Goal: Use online tool/utility: Utilize a website feature to perform a specific function

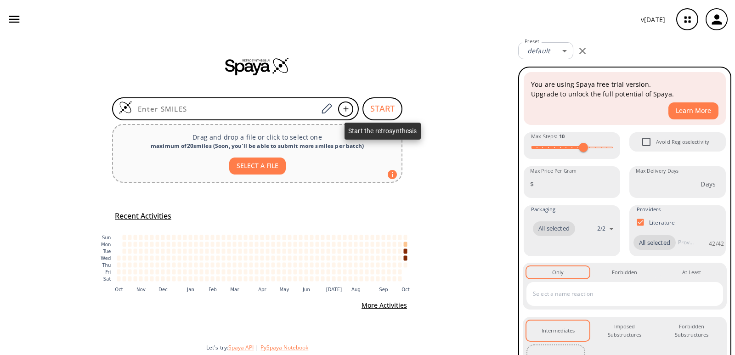
click at [375, 108] on button "START" at bounding box center [383, 108] width 40 height 23
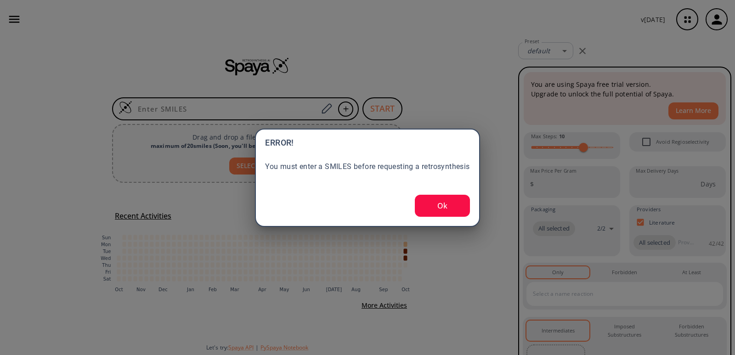
click at [375, 108] on div "ERROR! You must enter a SMILES before requesting a retrosynthesis Ok" at bounding box center [367, 177] width 735 height 355
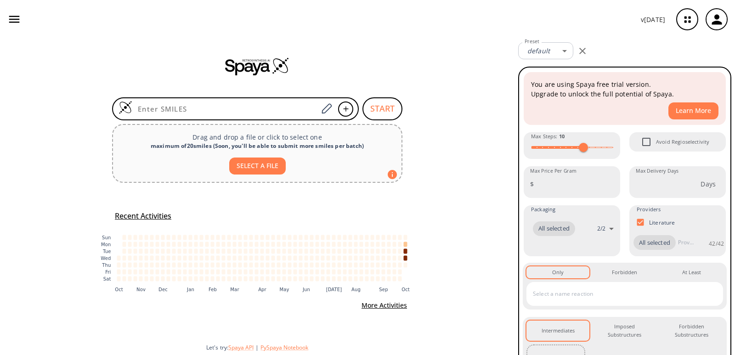
click at [250, 236] on rect "[DATE]: 0 jobs" at bounding box center [252, 237] width 4 height 5
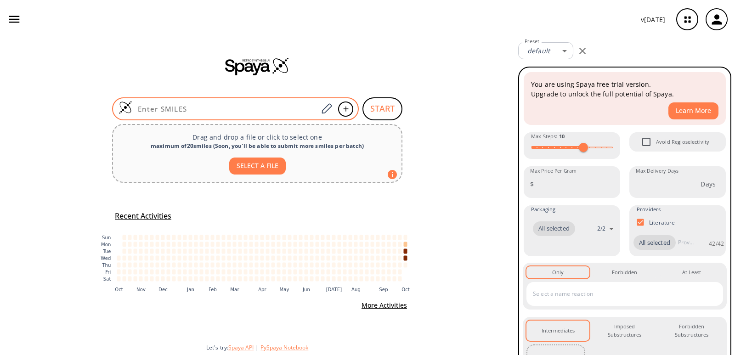
click at [265, 109] on input at bounding box center [225, 108] width 186 height 9
paste input "O/N=C1CCN(C(OC(C)(C)C)=O)CC/1"
type input "O/N=C1CCN(C(OC(C)(C)C)=O)CC/1"
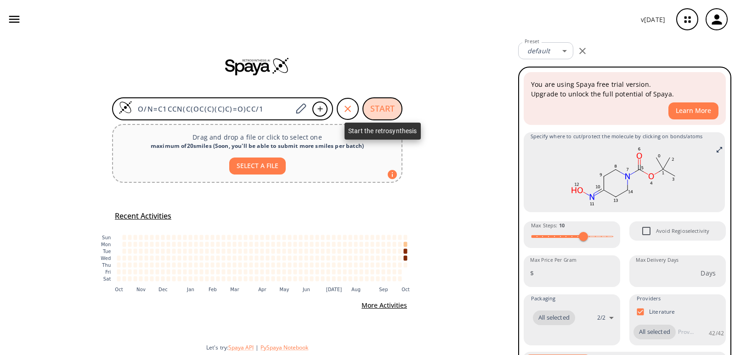
click at [374, 108] on button "START" at bounding box center [383, 108] width 40 height 23
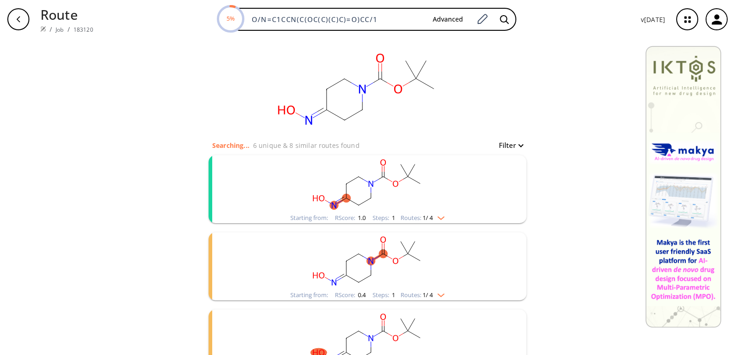
click at [444, 194] on rect "clusters" at bounding box center [367, 183] width 239 height 57
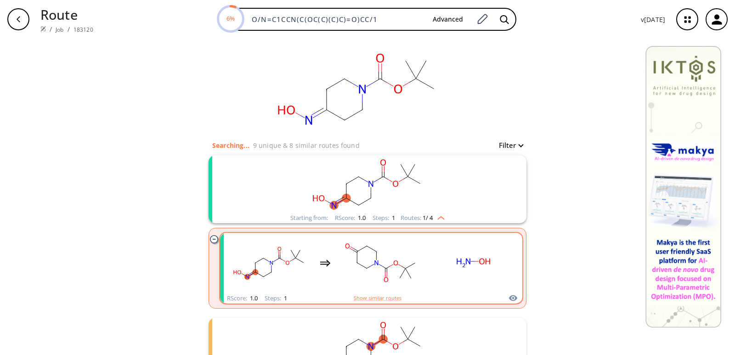
scroll to position [46, 0]
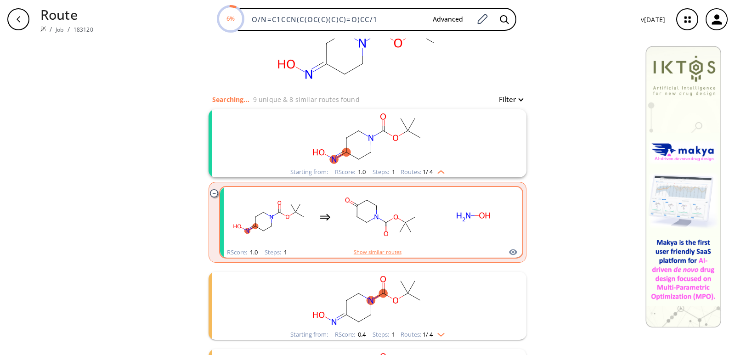
click at [434, 218] on rect "clusters" at bounding box center [473, 216] width 83 height 57
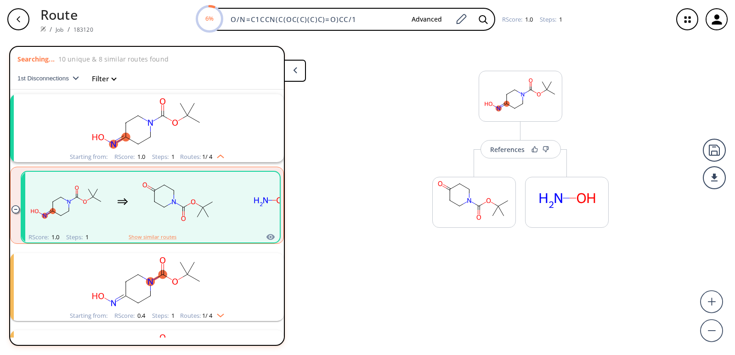
scroll to position [21, 0]
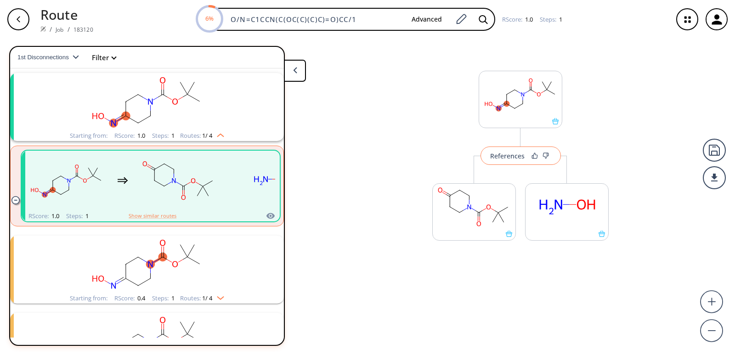
click at [515, 163] on button "References" at bounding box center [521, 156] width 80 height 18
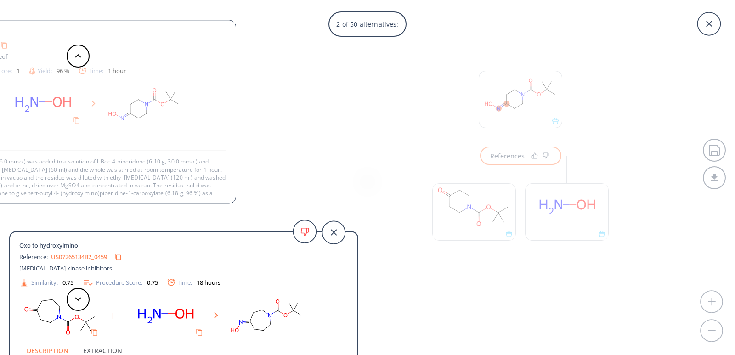
scroll to position [9, 0]
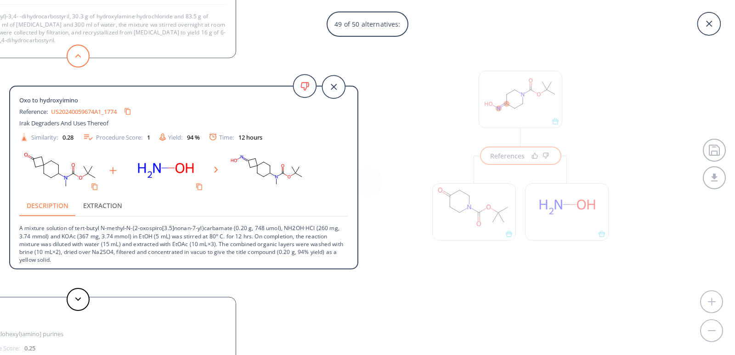
click at [79, 58] on button at bounding box center [78, 56] width 23 height 23
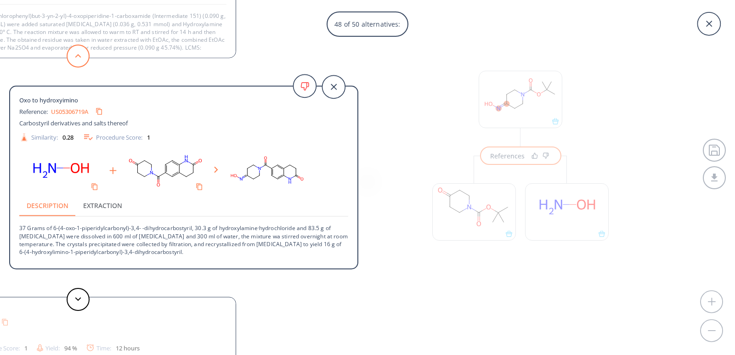
click at [79, 58] on button at bounding box center [78, 56] width 23 height 23
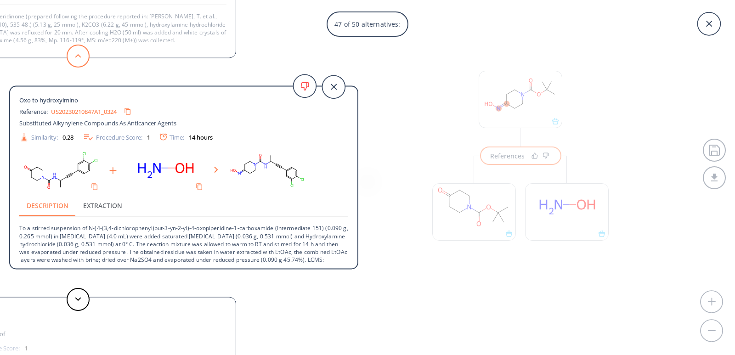
click at [79, 58] on button at bounding box center [78, 56] width 23 height 23
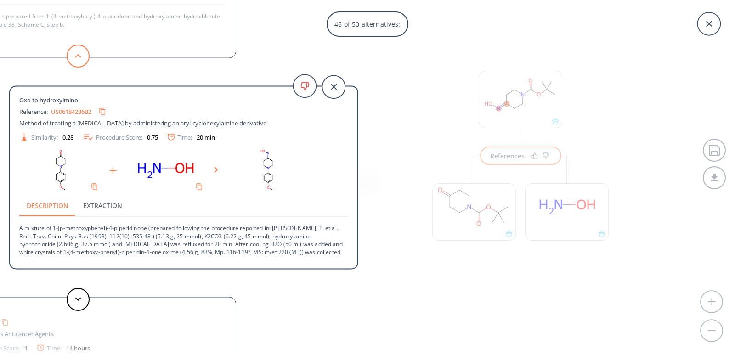
click at [79, 58] on button at bounding box center [78, 56] width 23 height 23
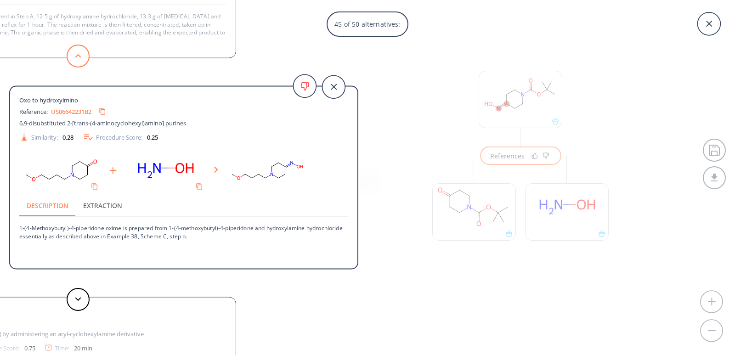
click at [79, 52] on button at bounding box center [78, 56] width 23 height 23
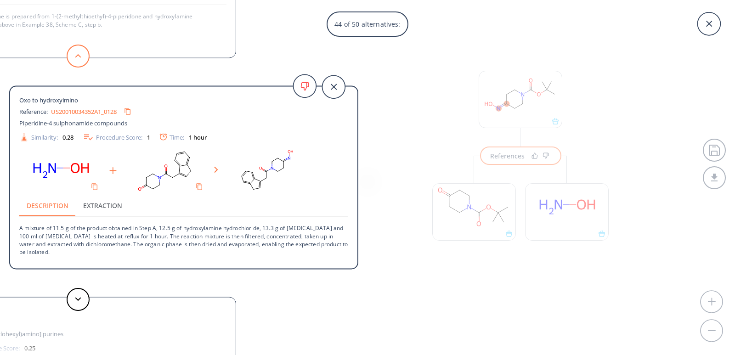
click at [78, 51] on button at bounding box center [78, 56] width 23 height 23
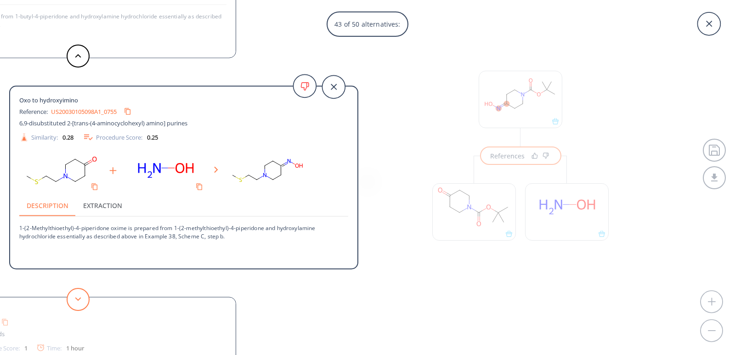
click at [78, 303] on button at bounding box center [78, 299] width 23 height 23
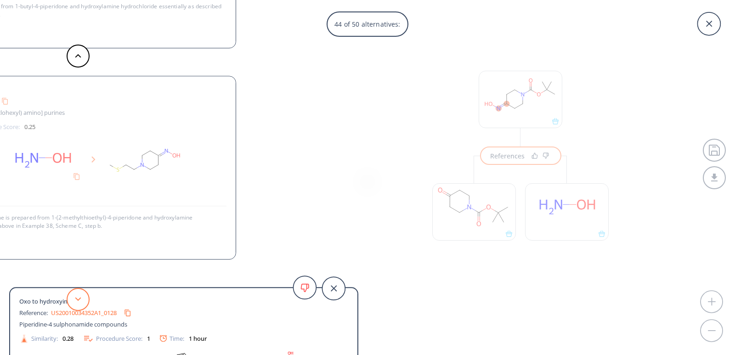
click at [78, 301] on icon at bounding box center [78, 299] width 6 height 4
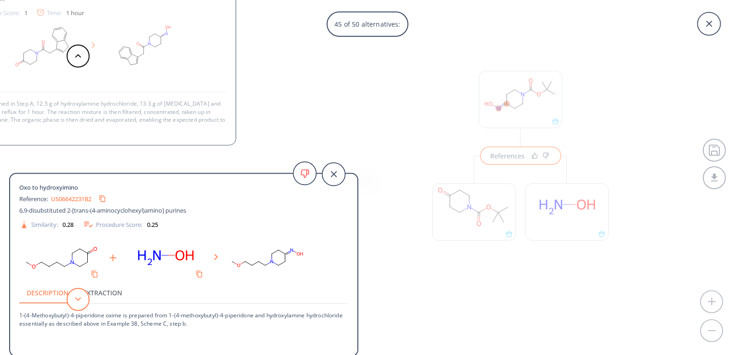
click at [78, 301] on icon at bounding box center [78, 299] width 6 height 4
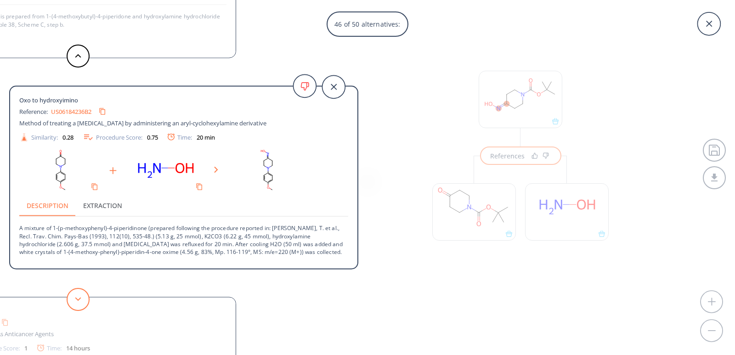
click at [78, 301] on icon at bounding box center [78, 299] width 6 height 4
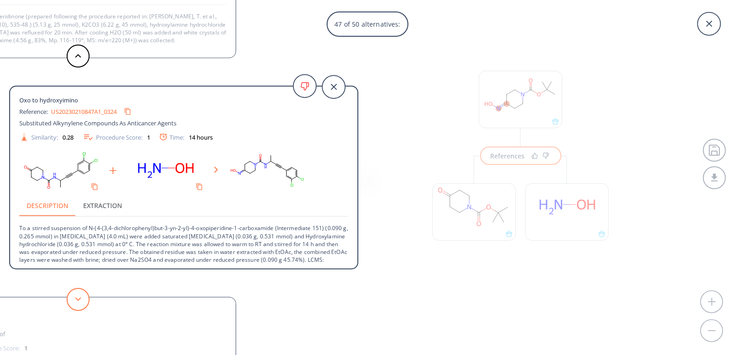
click at [78, 301] on icon at bounding box center [78, 299] width 6 height 4
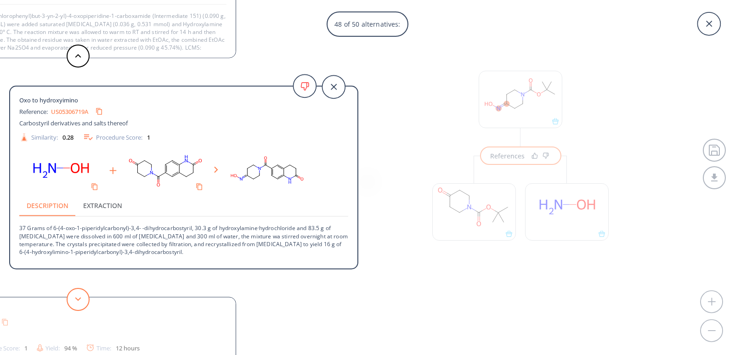
click at [78, 301] on icon at bounding box center [78, 299] width 6 height 4
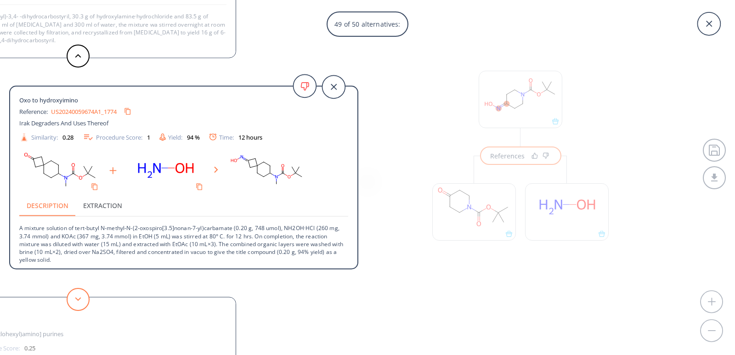
click at [77, 301] on icon at bounding box center [78, 299] width 6 height 4
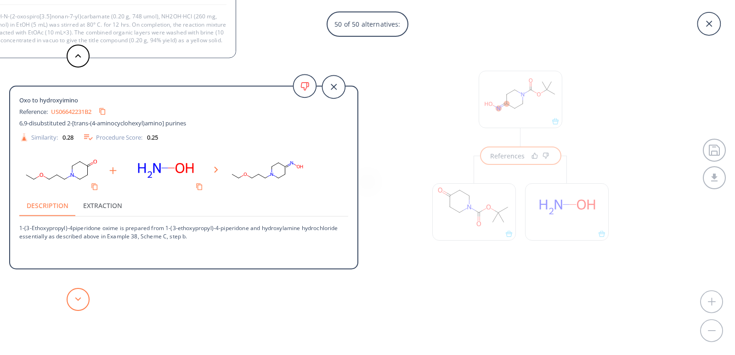
click at [76, 300] on icon at bounding box center [78, 299] width 6 height 4
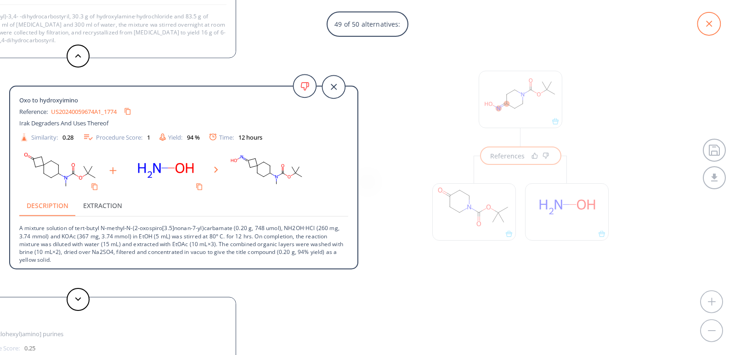
click at [712, 23] on icon at bounding box center [709, 23] width 23 height 23
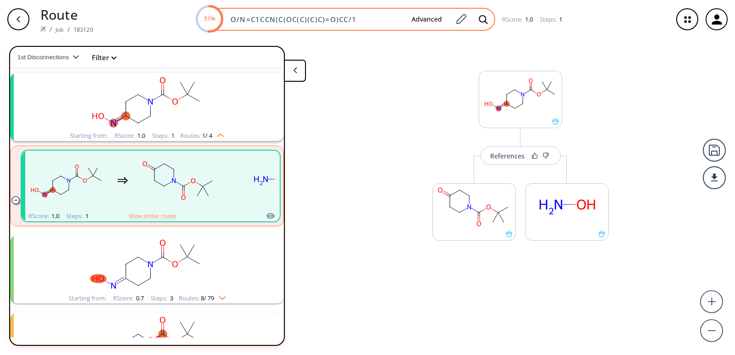
click at [372, 17] on input "O/N=C1CCN(C(OC(C)(C)C)=O)CC/1" at bounding box center [314, 19] width 179 height 9
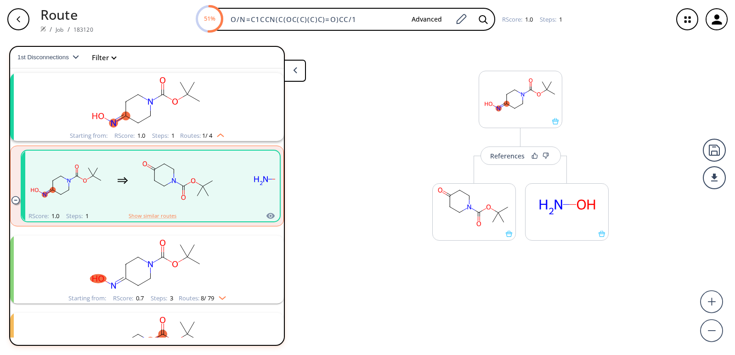
drag, startPoint x: 372, startPoint y: 17, endPoint x: 115, endPoint y: 21, distance: 257.0
click at [115, 21] on div "51% O/N=C1CCN(C(OC(C)(C)C)=O)CC/1 Advanced RScore : 1.0 Steps : 1" at bounding box center [383, 19] width 565 height 23
paste input "O=C(OC(C)(C)C)N(C/1)CCC(C)C1=N\O"
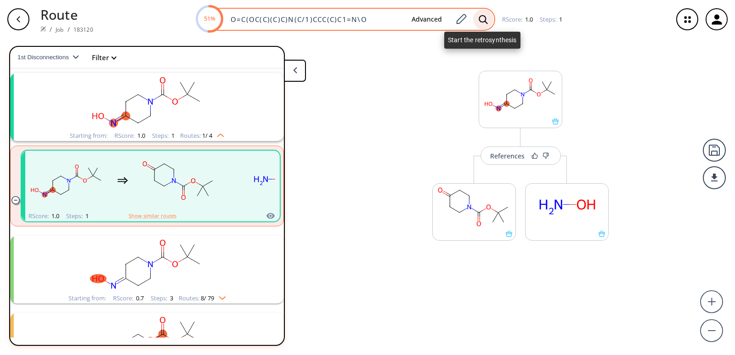
type input "O=C(OC(C)(C)C)N(C/1)CCC(C)C1=N\O"
click at [486, 18] on icon at bounding box center [483, 20] width 9 height 10
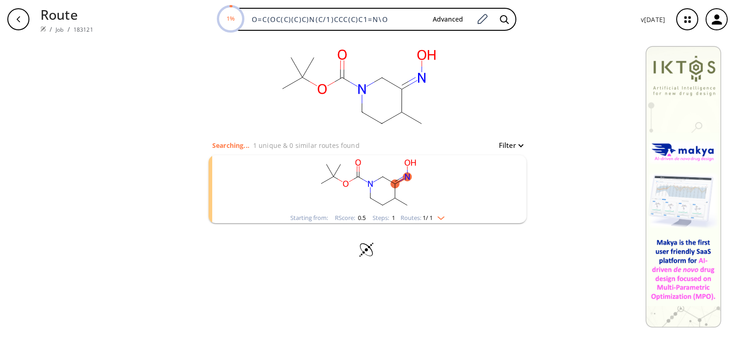
click at [322, 203] on rect "clusters" at bounding box center [367, 183] width 239 height 57
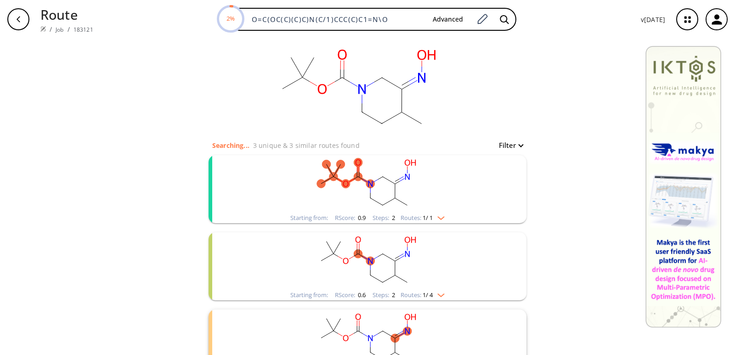
click at [291, 196] on rect "clusters" at bounding box center [367, 183] width 239 height 57
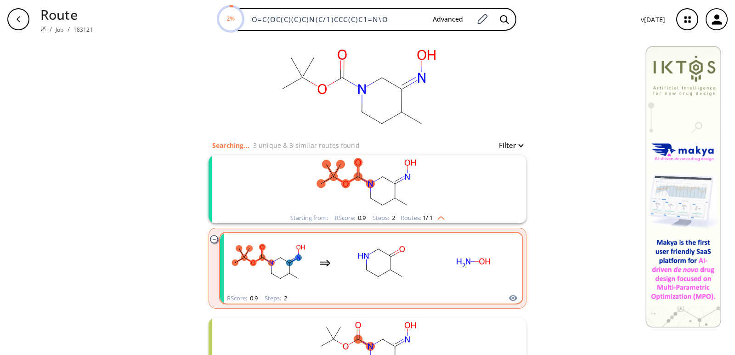
click at [432, 268] on icon "clusters" at bounding box center [473, 262] width 83 height 57
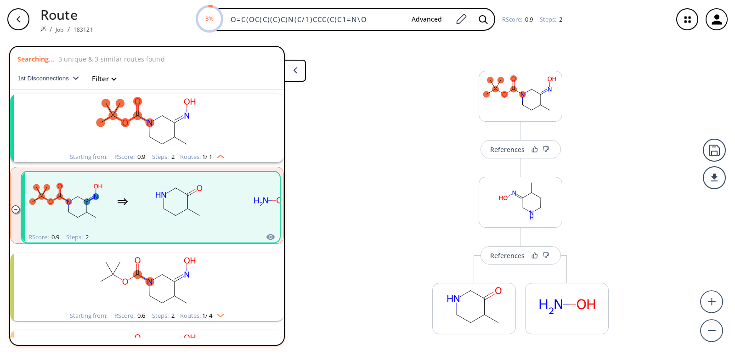
scroll to position [21, 0]
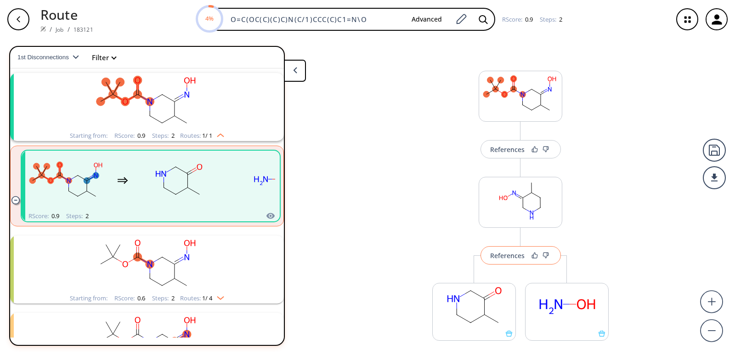
click at [518, 259] on div "References" at bounding box center [507, 256] width 34 height 6
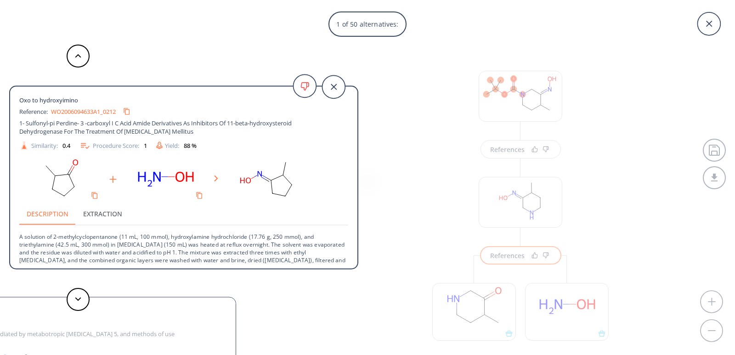
scroll to position [10, 0]
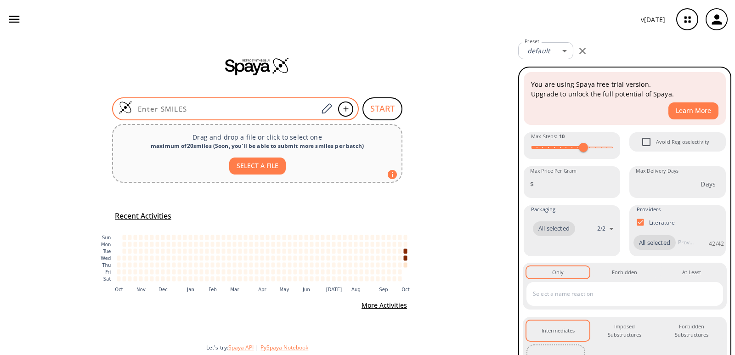
click at [286, 108] on input at bounding box center [225, 108] width 186 height 9
paste input "O=C(OC(C)(C)C)N(CC/1)CCC1=N/O>>O=C(OC(C)(C)C)N2CCC(N)CC2"
type input "O=C(OC(C)(C)C)N(CC/1)CCC1=N/O>>O=C(OC(C)(C)C)N2CCC(N)CC2"
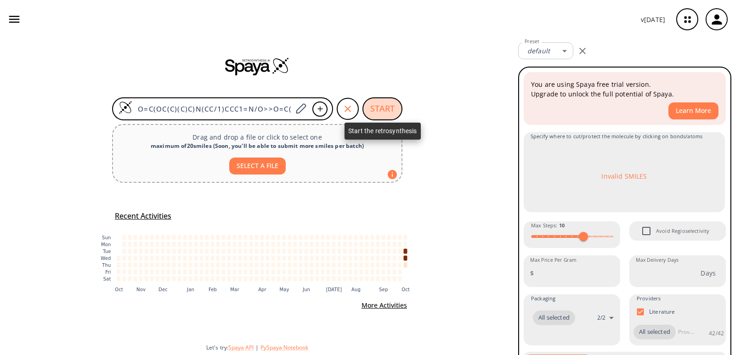
click at [373, 107] on button "START" at bounding box center [383, 108] width 40 height 23
click at [386, 108] on button "START" at bounding box center [383, 108] width 40 height 23
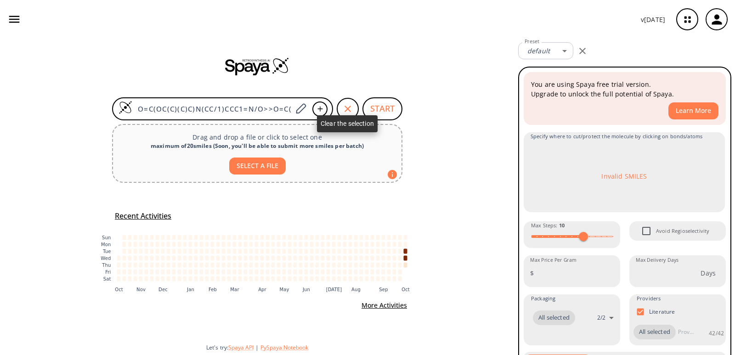
click at [344, 108] on icon "button" at bounding box center [347, 108] width 11 height 11
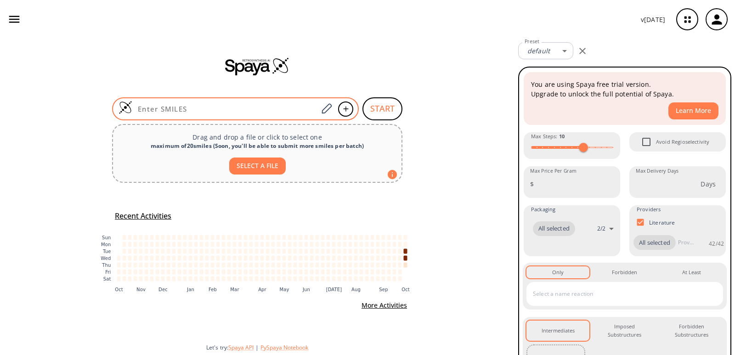
click at [268, 108] on input at bounding box center [225, 108] width 186 height 9
paste input "O=C(OC(C)(C)C)N1CCC(N)CC1"
type input "O=C(OC(C)(C)C)N1CCC(N)CC1"
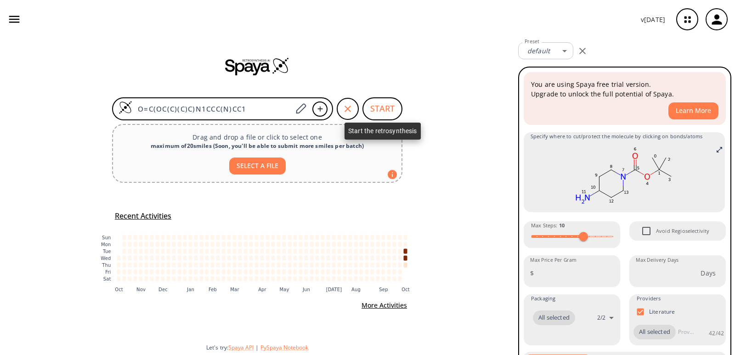
click at [380, 108] on button "START" at bounding box center [383, 108] width 40 height 23
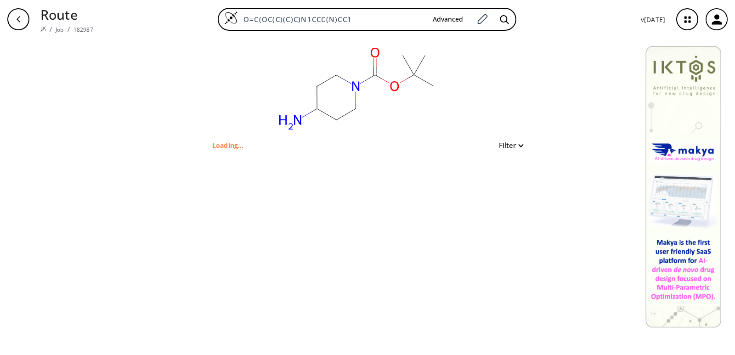
type input "C1C(N)CCN(C(OC(C)(C)C)=O)C1"
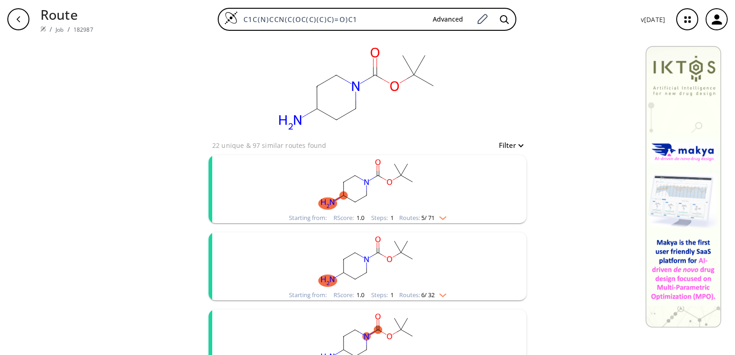
click at [382, 203] on rect "clusters" at bounding box center [367, 183] width 239 height 57
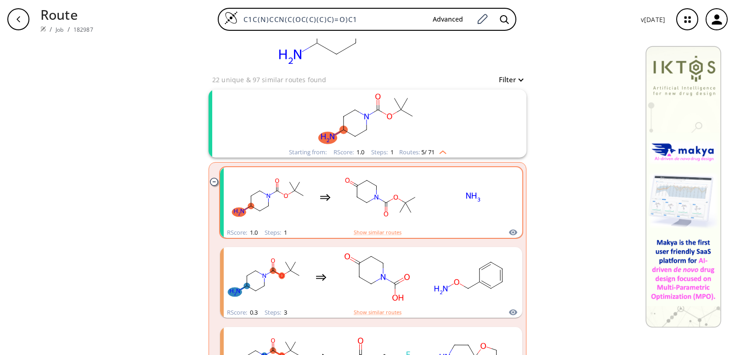
scroll to position [92, 0]
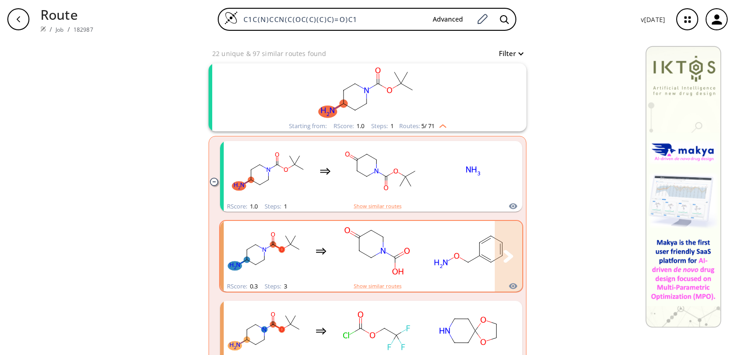
click at [452, 271] on rect "clusters" at bounding box center [469, 250] width 83 height 57
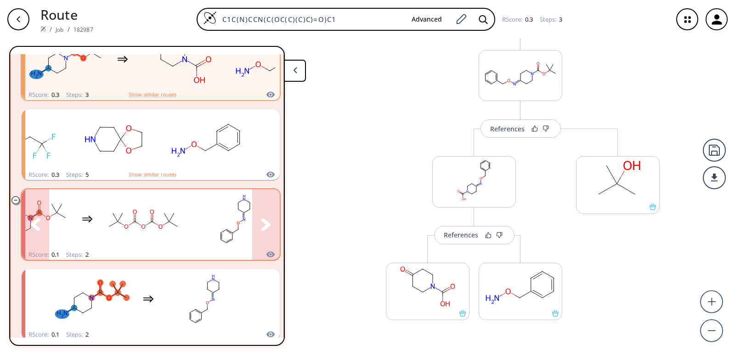
scroll to position [236, 0]
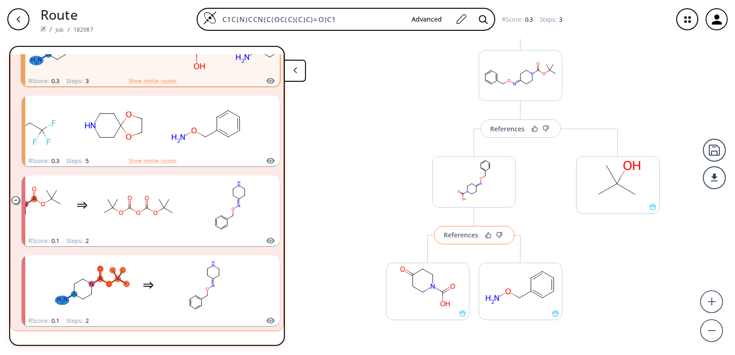
click at [464, 238] on div "References" at bounding box center [461, 235] width 34 height 6
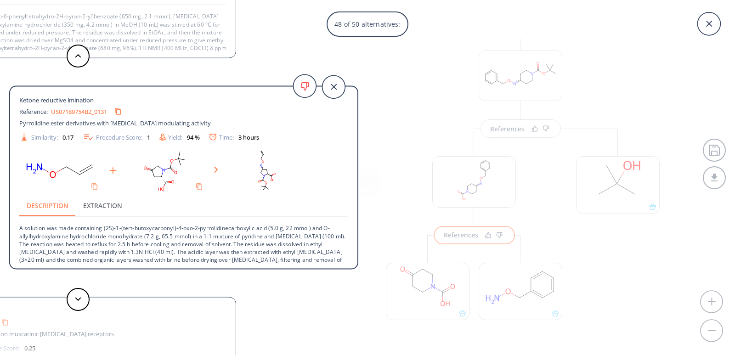
click at [383, 103] on div "48 of 50 alternatives: Ketone reductive imination Reference: EP2536710B1_0184 P…" at bounding box center [367, 177] width 735 height 355
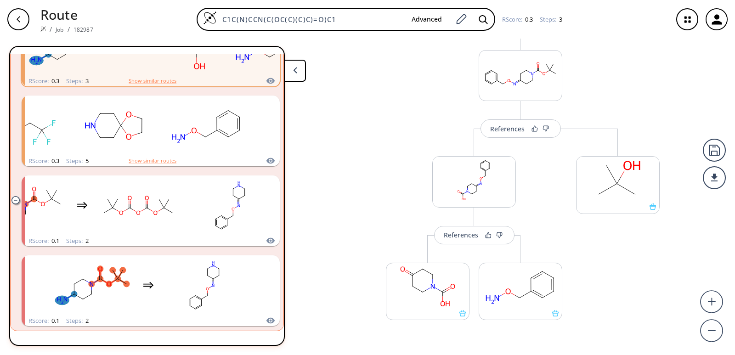
click at [19, 17] on icon "button" at bounding box center [18, 19] width 7 height 7
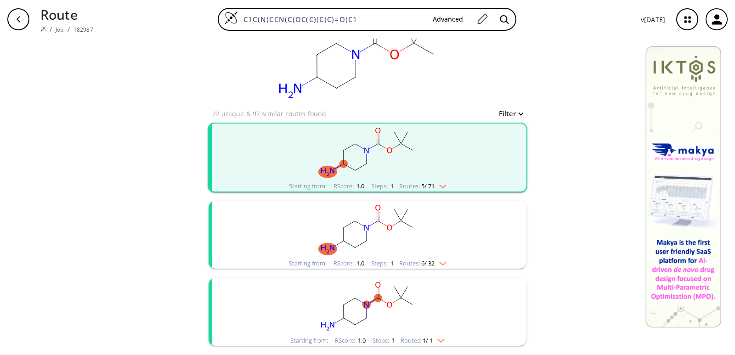
scroll to position [46, 0]
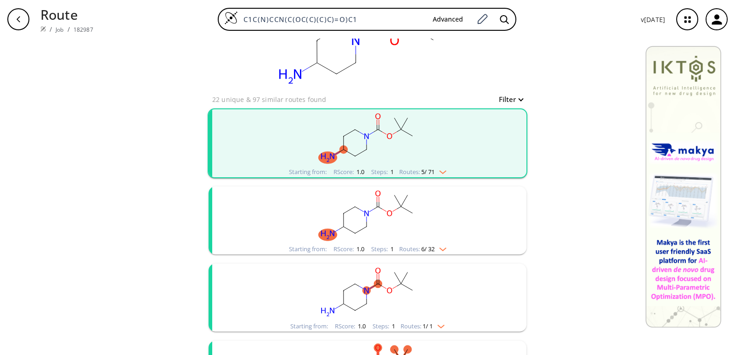
click at [443, 171] on img "clusters" at bounding box center [441, 170] width 12 height 7
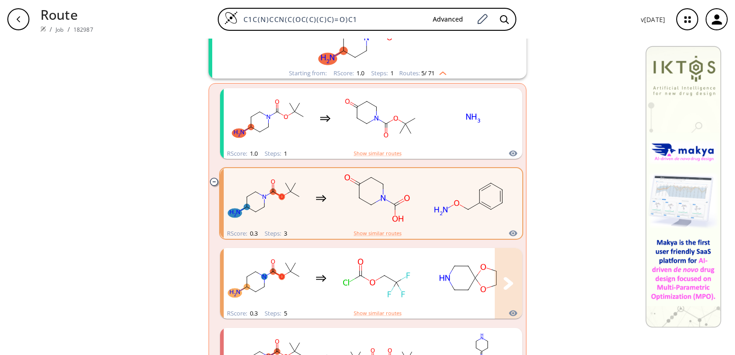
scroll to position [138, 0]
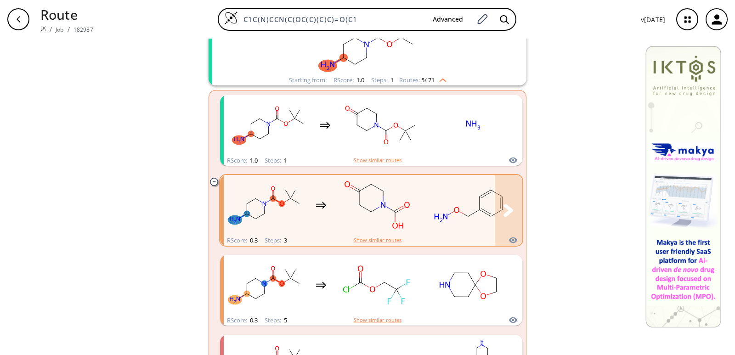
click at [413, 207] on rect "clusters" at bounding box center [377, 204] width 83 height 57
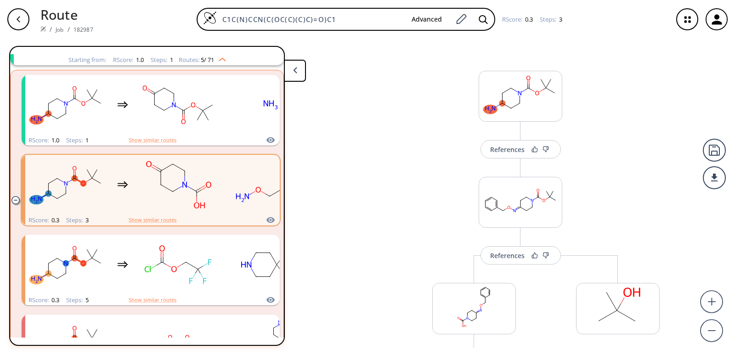
scroll to position [98, 0]
click at [482, 252] on button "References" at bounding box center [521, 255] width 80 height 18
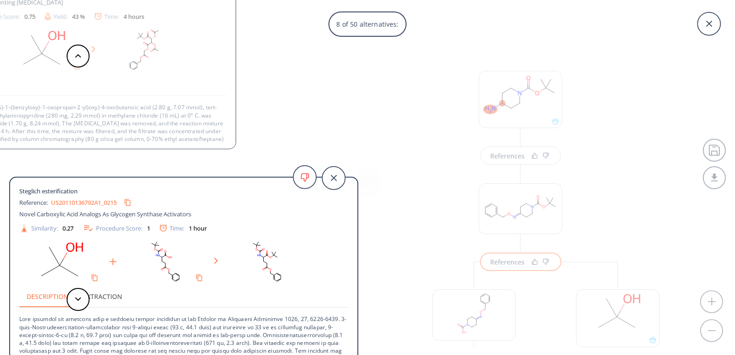
scroll to position [25, 0]
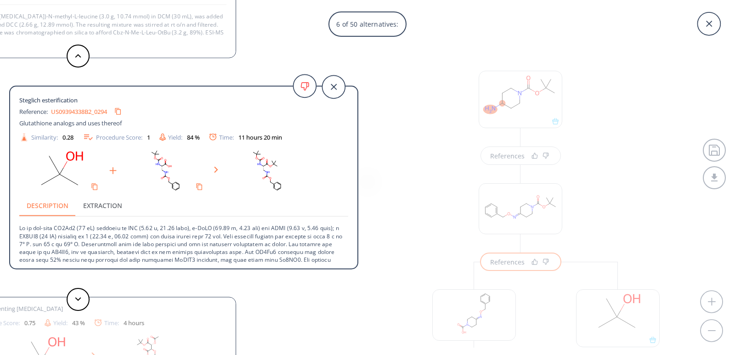
click at [416, 56] on div "6 of 50 alternatives: Steglich esterification Reference: US20050033038A1_C00011…" at bounding box center [367, 177] width 735 height 355
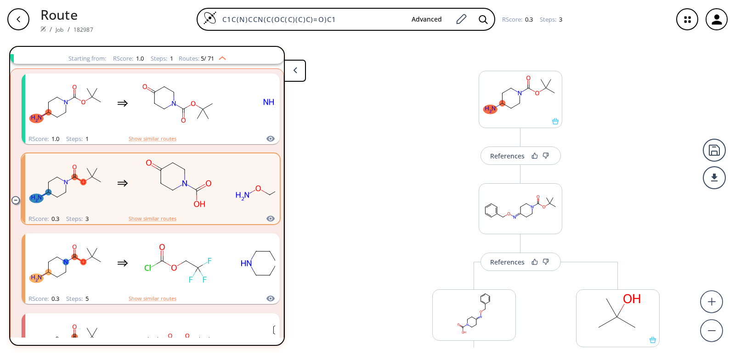
click at [17, 16] on icon "button" at bounding box center [18, 19] width 7 height 7
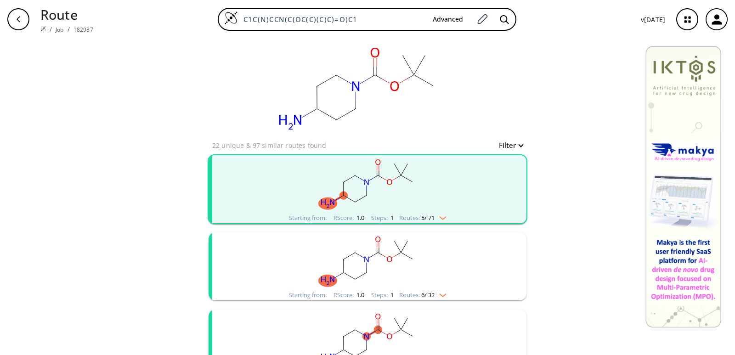
click at [365, 190] on rect "clusters" at bounding box center [367, 183] width 239 height 57
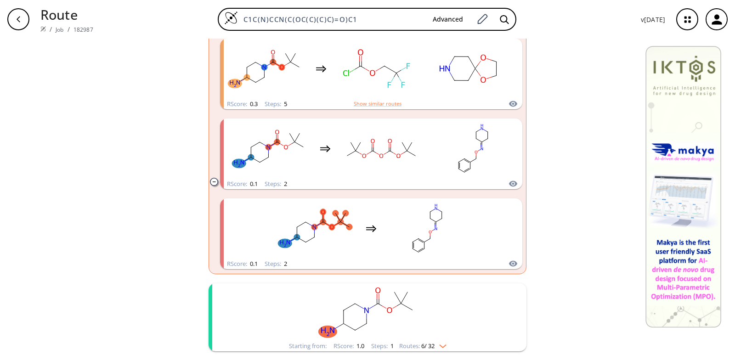
scroll to position [368, 0]
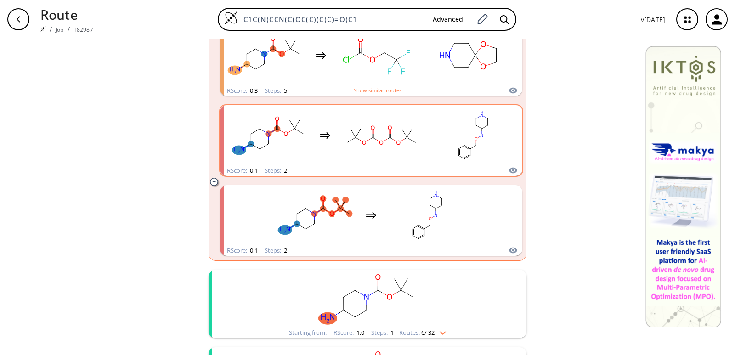
click at [426, 154] on div "clusters" at bounding box center [371, 135] width 287 height 60
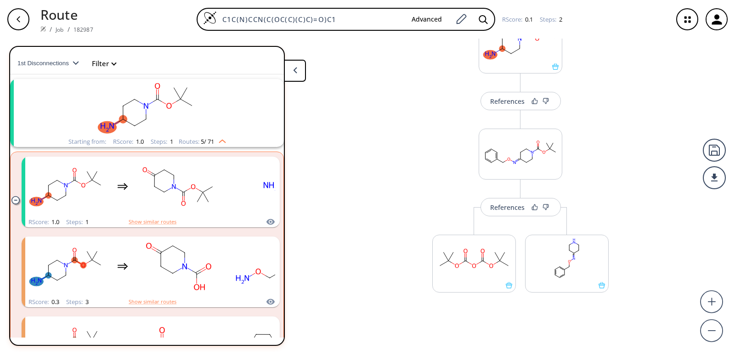
scroll to position [11, 0]
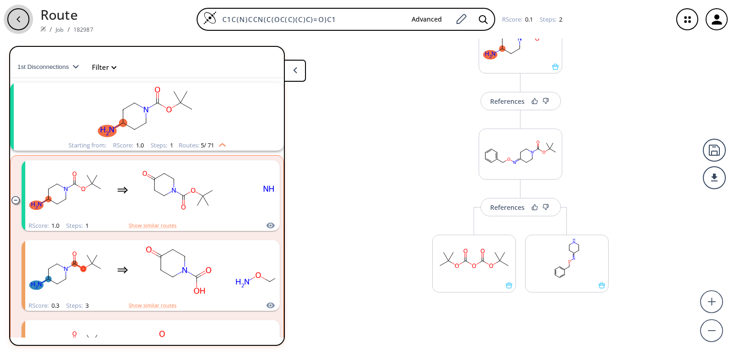
click at [22, 20] on div "button" at bounding box center [18, 19] width 22 height 22
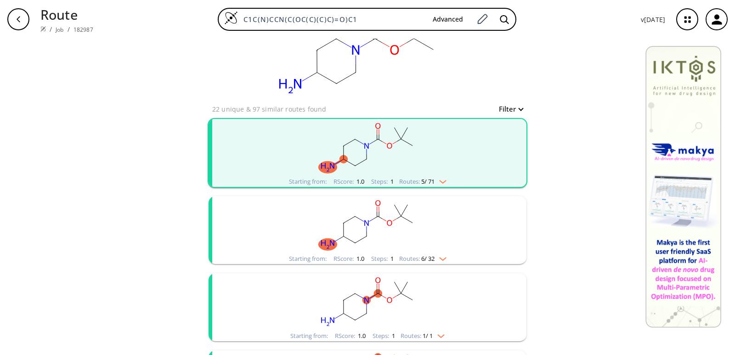
scroll to position [92, 0]
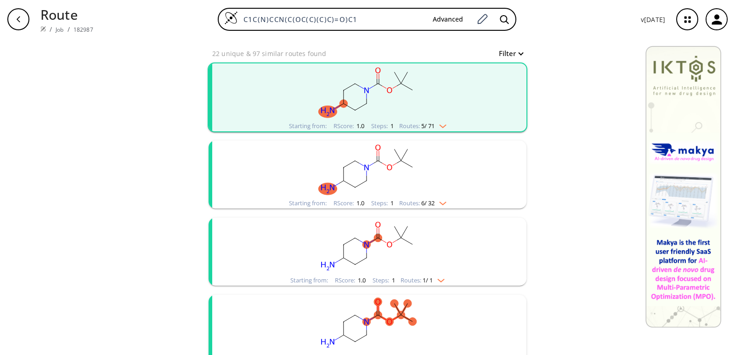
click at [363, 120] on rect "clusters" at bounding box center [367, 91] width 239 height 57
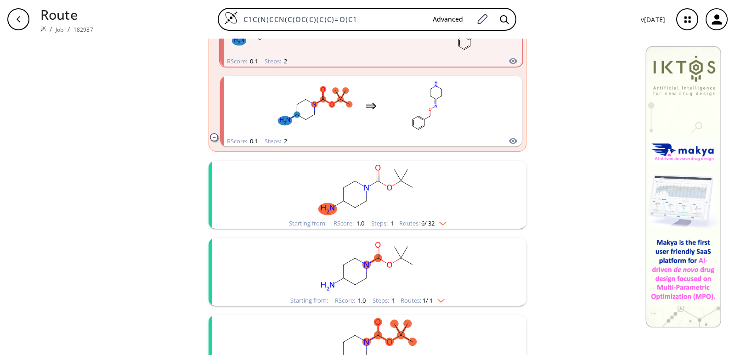
scroll to position [506, 0]
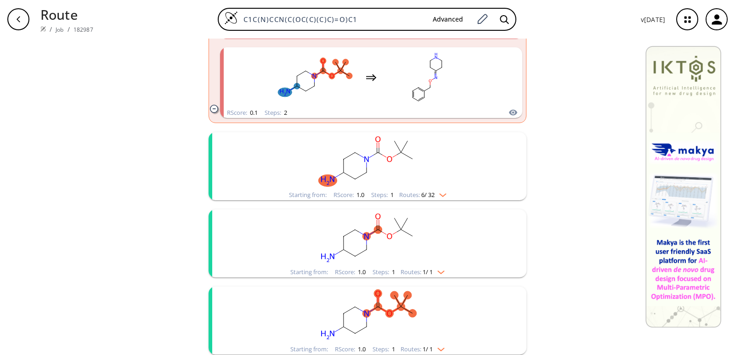
click at [428, 171] on rect "clusters" at bounding box center [367, 160] width 239 height 57
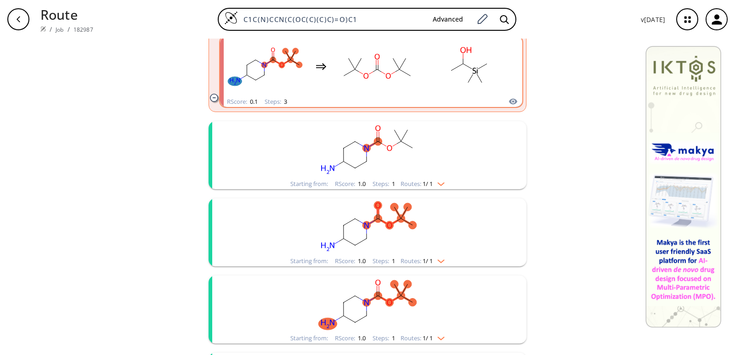
scroll to position [1103, 0]
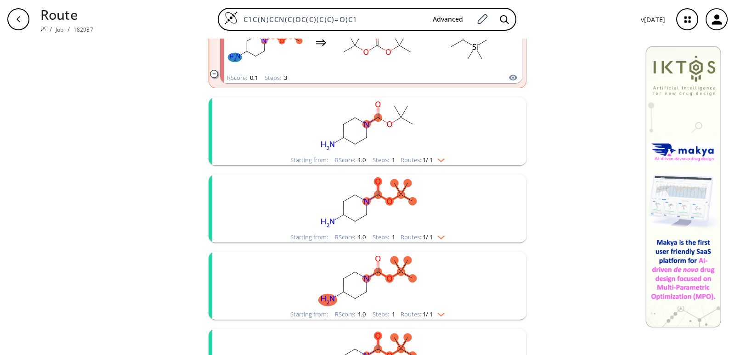
click at [321, 199] on rect "clusters" at bounding box center [367, 203] width 239 height 57
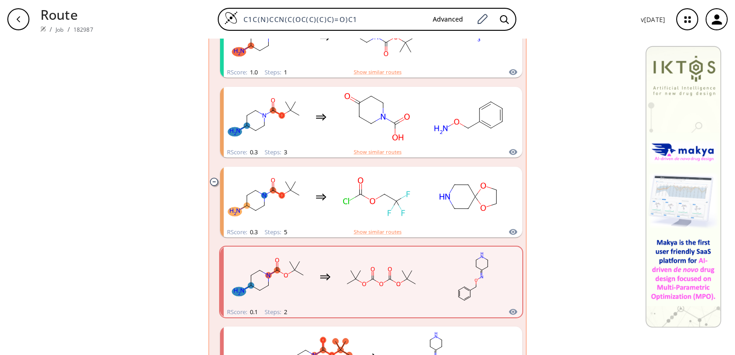
scroll to position [226, 0]
click at [323, 270] on div "clusters" at bounding box center [371, 277] width 287 height 60
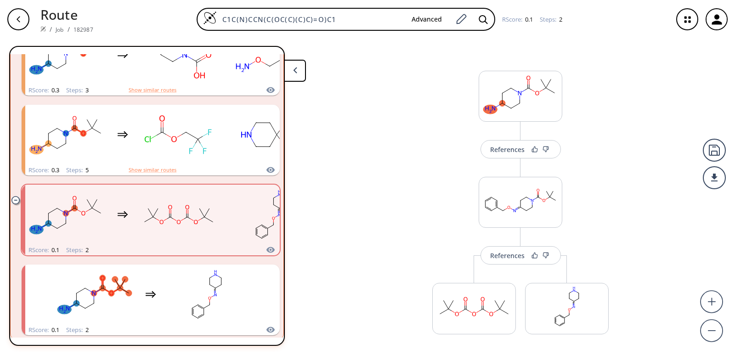
scroll to position [253, 0]
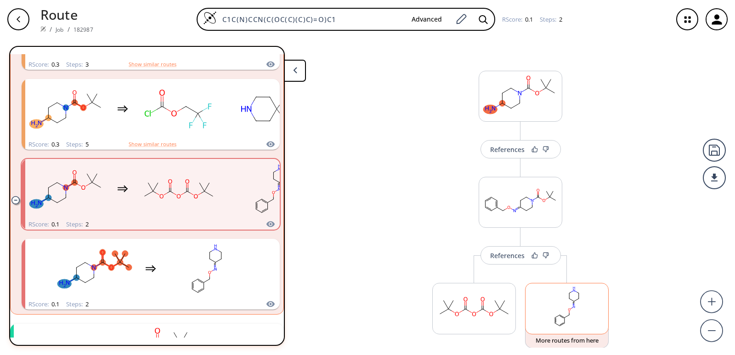
drag, startPoint x: 554, startPoint y: 308, endPoint x: 547, endPoint y: 307, distance: 7.0
click at [550, 307] on div "References More routes from here References More routes from here More routes f…" at bounding box center [367, 193] width 735 height 309
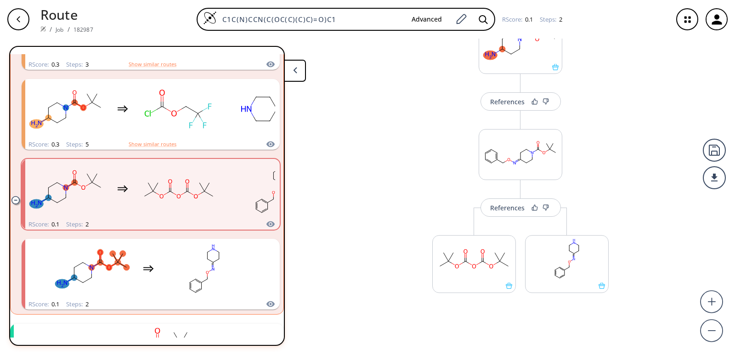
scroll to position [55, 0]
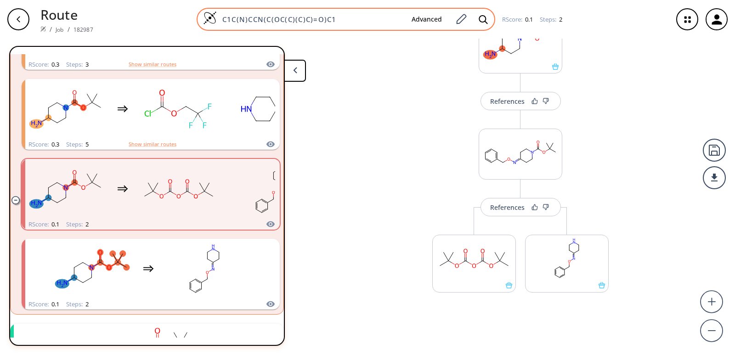
click at [328, 24] on div "C1C(N)CCN(C(OC(C)(C)C)=O)C1 Advanced" at bounding box center [346, 19] width 299 height 23
click at [461, 22] on icon at bounding box center [462, 19] width 10 height 10
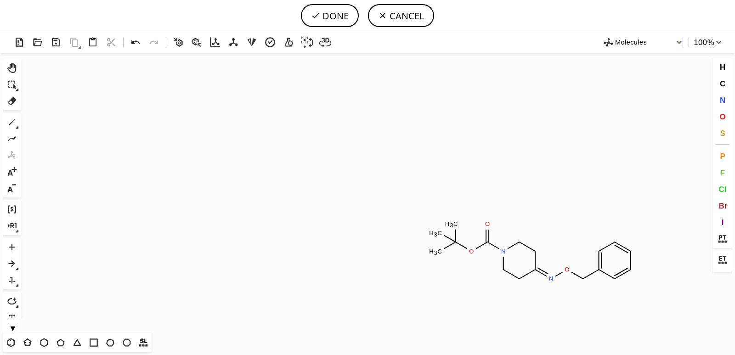
scroll to position [294, 3]
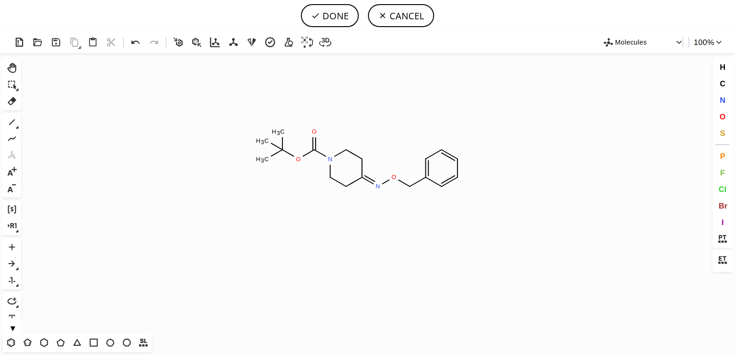
click at [362, 159] on icon at bounding box center [362, 168] width 0 height 18
click at [325, 14] on button "DONE" at bounding box center [330, 15] width 58 height 23
type input "O=C(N1CC/C(=N\OCC2C=CC=CC=2)/CC1)OC(C)(C)C"
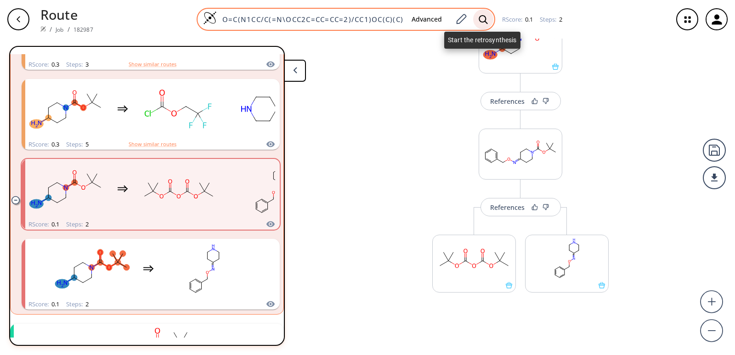
click at [479, 16] on icon at bounding box center [483, 20] width 9 height 10
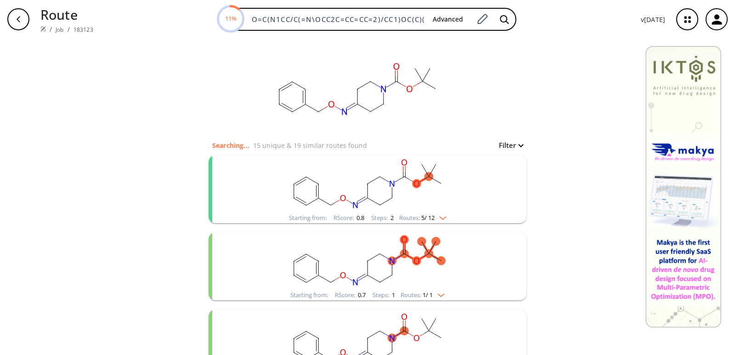
click at [337, 171] on rect "clusters" at bounding box center [367, 183] width 239 height 57
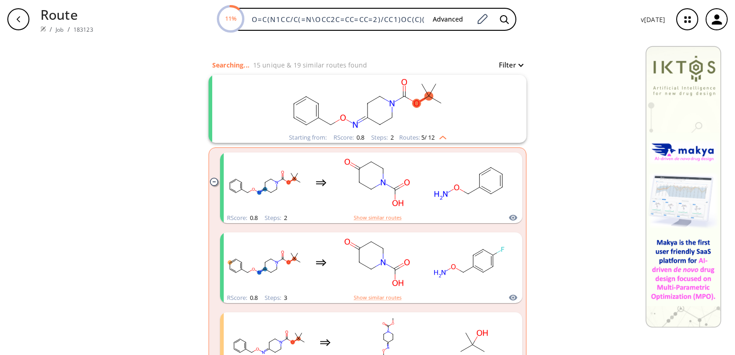
scroll to position [92, 0]
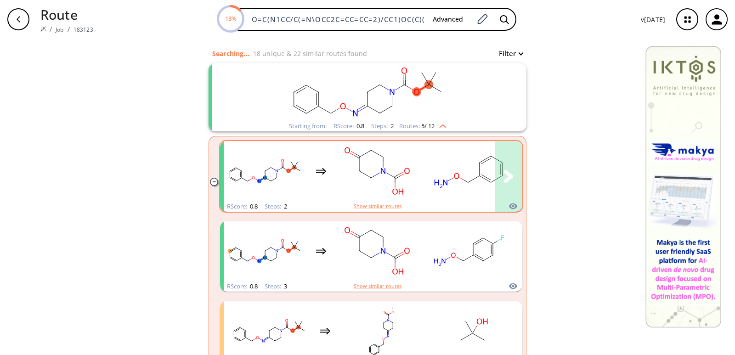
click at [434, 160] on rect "clusters" at bounding box center [469, 170] width 83 height 57
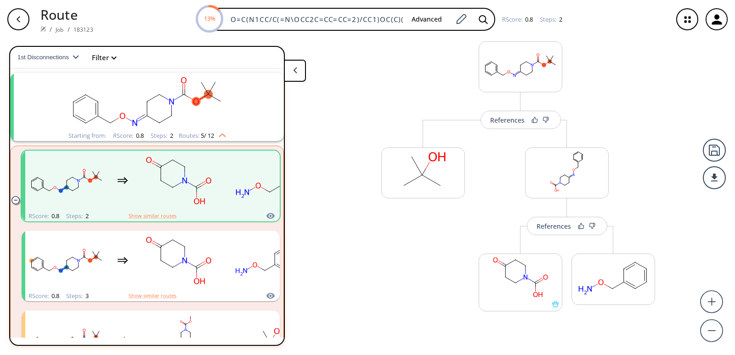
scroll to position [48, 0]
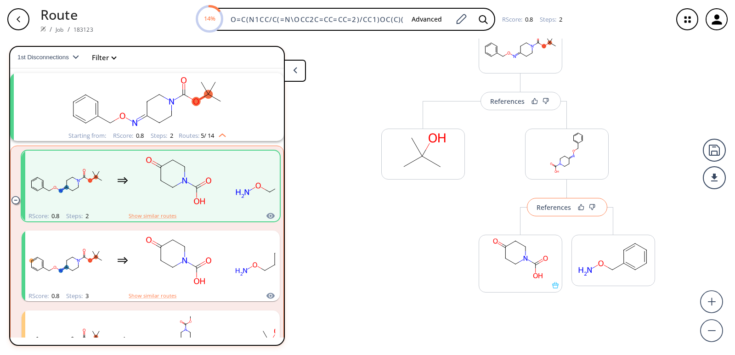
click at [543, 214] on button "References" at bounding box center [567, 207] width 80 height 18
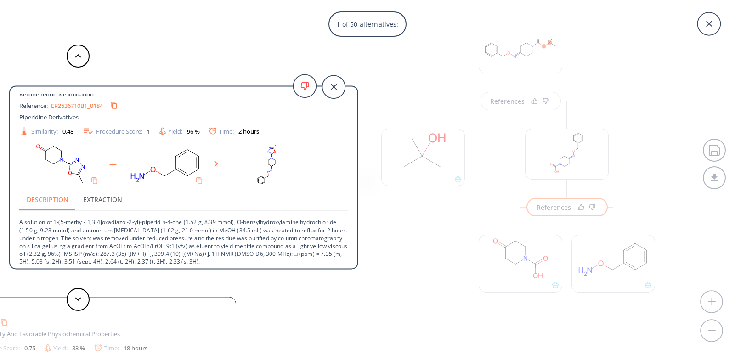
scroll to position [9, 0]
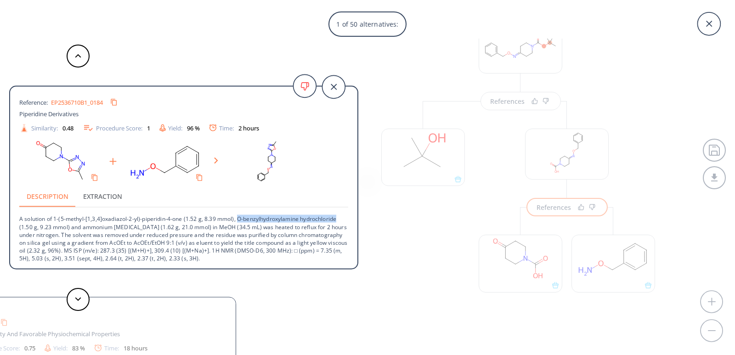
drag, startPoint x: 238, startPoint y: 219, endPoint x: 337, endPoint y: 219, distance: 99.7
click at [337, 219] on p "A solution of 1-(5-methyl-[1,3,4]oxadiazol-2-yl)-piperidin-4-one (1.52 g, 8.39 …" at bounding box center [183, 235] width 329 height 55
